Goal: Task Accomplishment & Management: Manage account settings

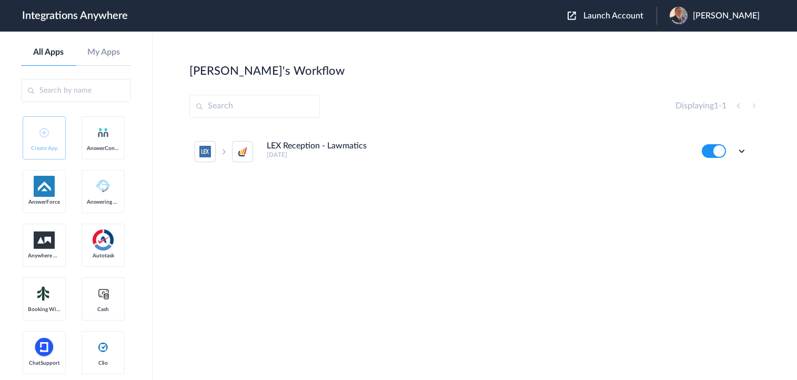
click at [626, 14] on span "Launch Account" at bounding box center [613, 16] width 60 height 8
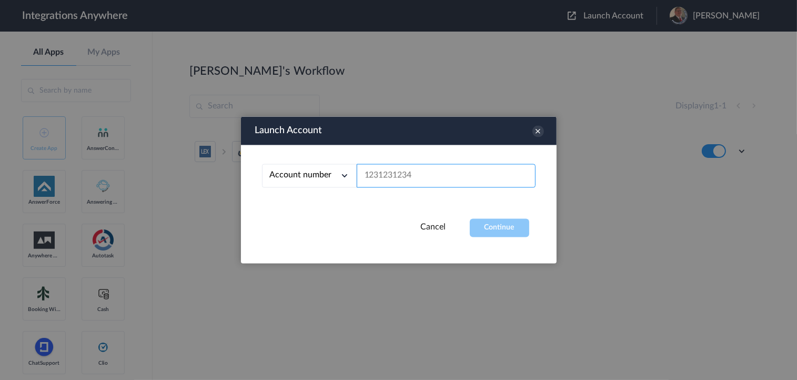
click at [424, 180] on input "text" at bounding box center [446, 176] width 179 height 24
paste input "9803324719"
type input "9803324719"
click at [496, 234] on button "Continue" at bounding box center [499, 228] width 59 height 18
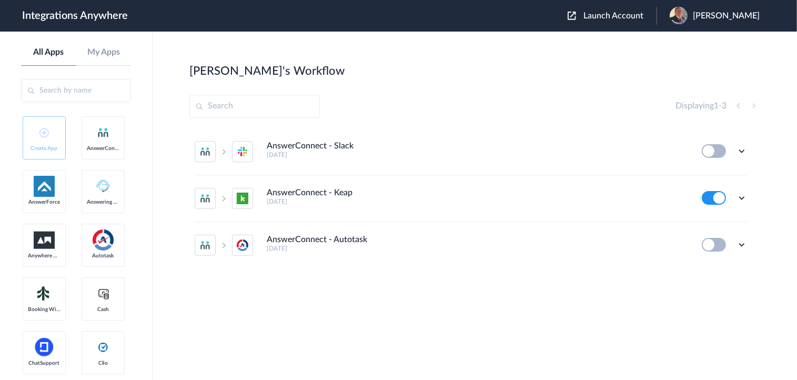
click at [465, 129] on li "AnswerConnect - Slack 24 days ago Edit Task history Delete" at bounding box center [471, 151] width 552 height 47
click at [528, 76] on div "Daniel's Workflow Create" at bounding box center [474, 70] width 571 height 15
click at [472, 87] on section "Daniel's Workflow Create Displaying 1 - 3 AnswerConnect - Slack 24 days ago Edi…" at bounding box center [474, 237] width 571 height 348
click at [741, 243] on icon at bounding box center [742, 244] width 11 height 11
click at [698, 177] on link "Edit" at bounding box center [699, 179] width 25 height 7
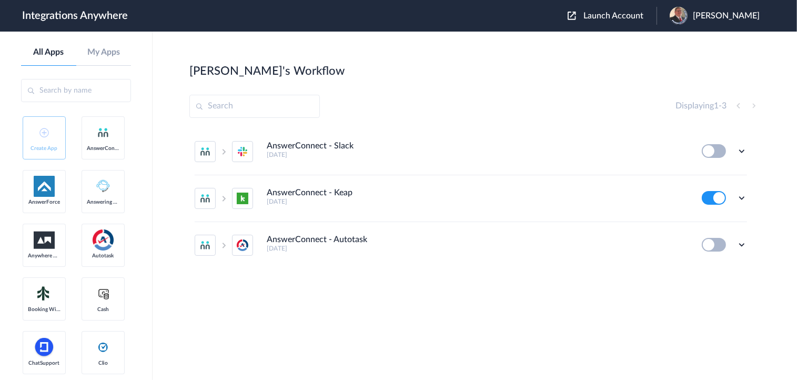
click at [418, 82] on section "Daniel's Workflow Create Displaying 1 - 3 AnswerConnect - Slack 24 days ago Edi…" at bounding box center [474, 237] width 571 height 348
click at [487, 90] on section "Daniel's Workflow Create Displaying 1 - 3 AnswerConnect - Slack 24 days ago Edi…" at bounding box center [474, 237] width 571 height 348
click at [741, 149] on icon at bounding box center [742, 151] width 11 height 11
click at [707, 215] on span "Delete" at bounding box center [709, 213] width 21 height 7
click at [715, 220] on li "Are you sure?" at bounding box center [713, 219] width 68 height 28
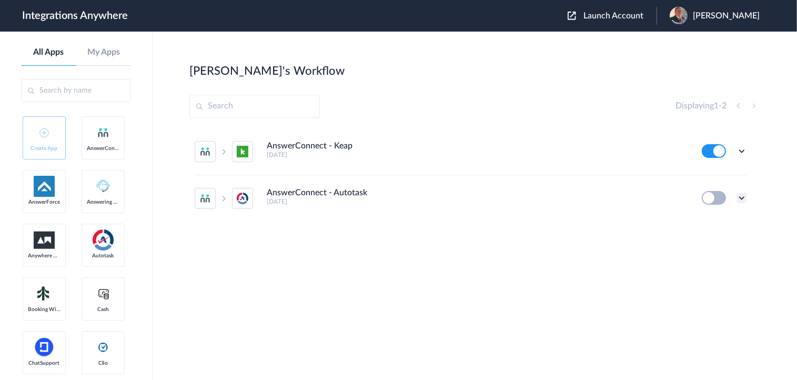
click at [745, 198] on icon at bounding box center [742, 198] width 11 height 11
click at [702, 261] on span "Delete" at bounding box center [709, 260] width 21 height 7
click at [711, 264] on span "Are you sure?" at bounding box center [705, 265] width 37 height 16
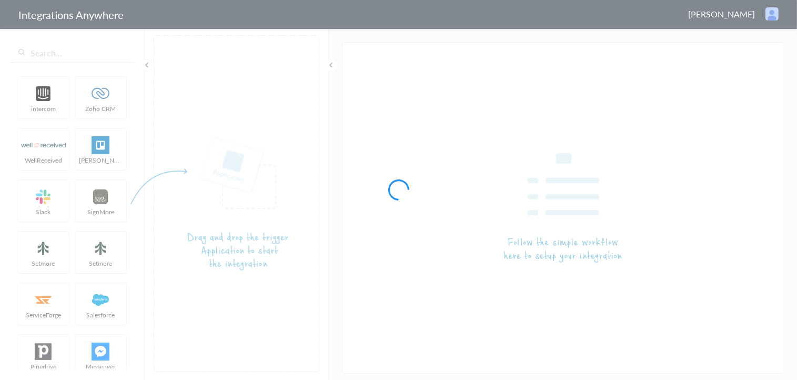
type input "AnswerConnect - Autotask"
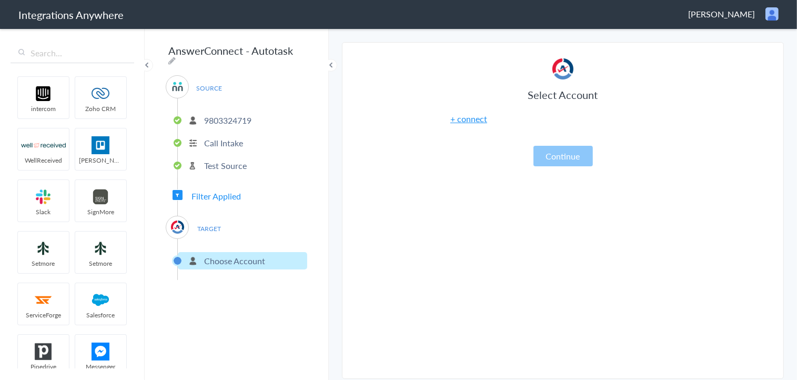
click at [221, 257] on p "Choose Account" at bounding box center [234, 261] width 61 height 12
